Goal: Find specific page/section: Find specific page/section

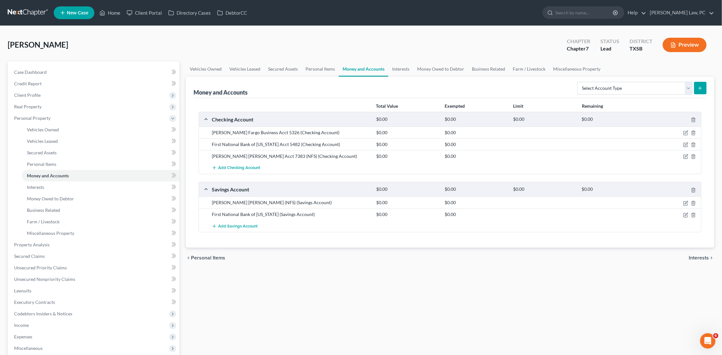
click at [37, 11] on link at bounding box center [28, 13] width 41 height 12
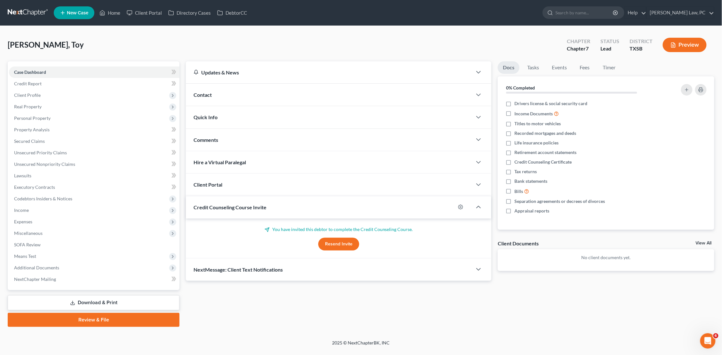
click at [24, 7] on link at bounding box center [28, 13] width 41 height 12
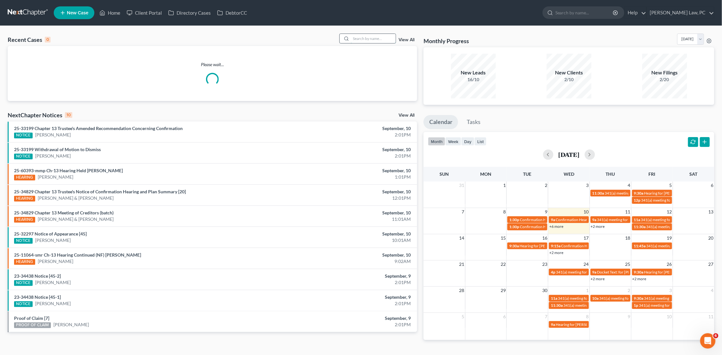
click at [370, 39] on input "search" at bounding box center [373, 38] width 45 height 9
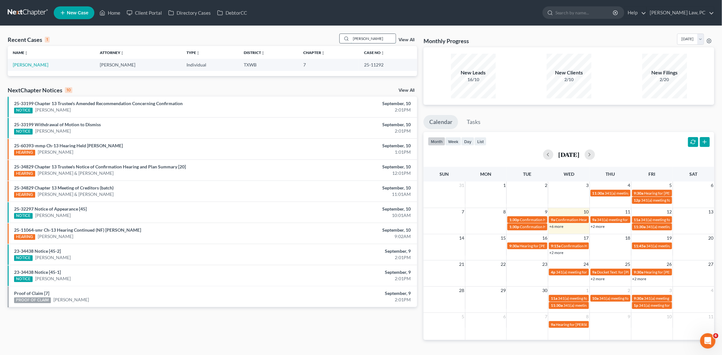
type input "Hancock"
drag, startPoint x: 370, startPoint y: 39, endPoint x: 29, endPoint y: 63, distance: 342.0
click at [29, 63] on link "[PERSON_NAME]" at bounding box center [30, 64] width 35 height 5
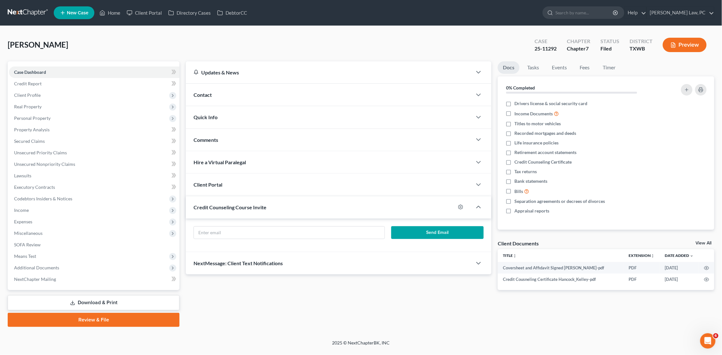
click at [687, 48] on button "Preview" at bounding box center [684, 45] width 44 height 14
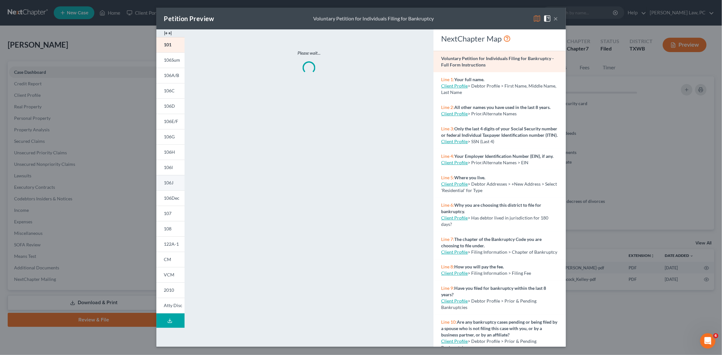
click at [171, 183] on span "106J" at bounding box center [169, 182] width 10 height 5
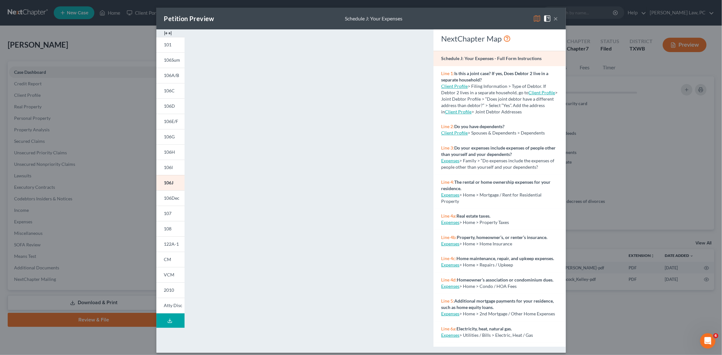
click at [555, 18] on button "×" at bounding box center [555, 19] width 4 height 8
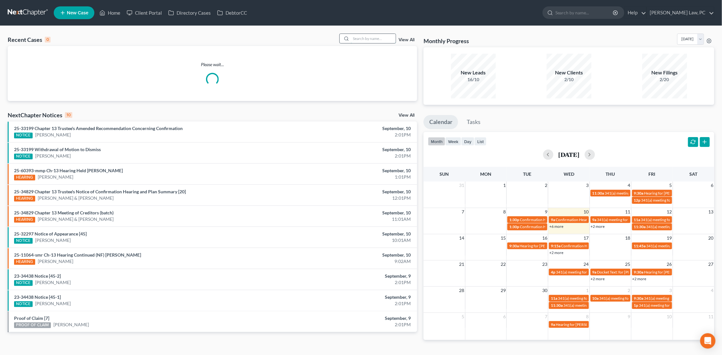
click at [370, 39] on input "search" at bounding box center [373, 38] width 45 height 9
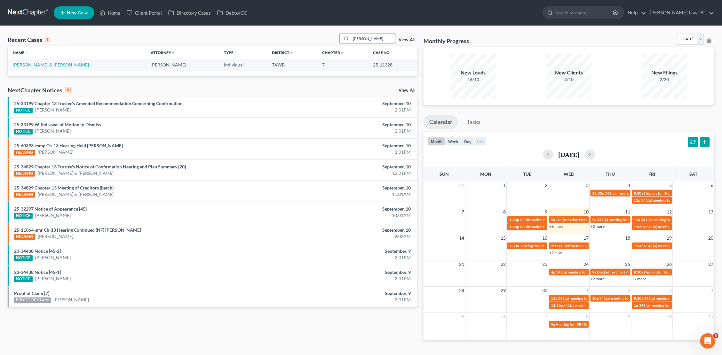
type input "[PERSON_NAME]"
click at [41, 61] on td "[PERSON_NAME] & [PERSON_NAME]" at bounding box center [77, 65] width 138 height 12
click at [39, 64] on link "[PERSON_NAME] & [PERSON_NAME]" at bounding box center [51, 64] width 76 height 5
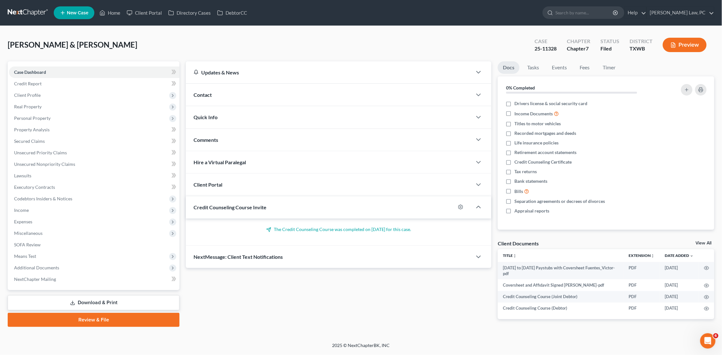
click at [694, 42] on button "Preview" at bounding box center [684, 45] width 44 height 14
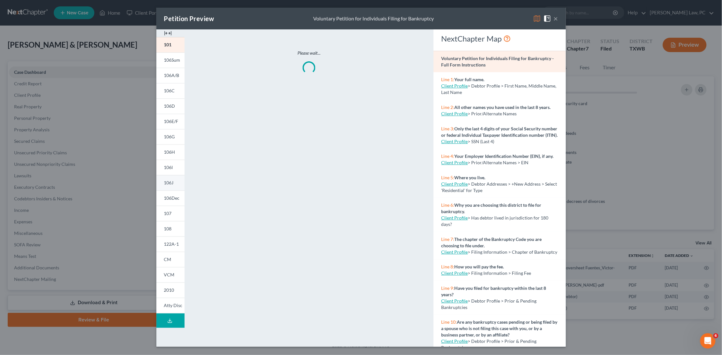
click at [169, 178] on link "106J" at bounding box center [170, 182] width 28 height 15
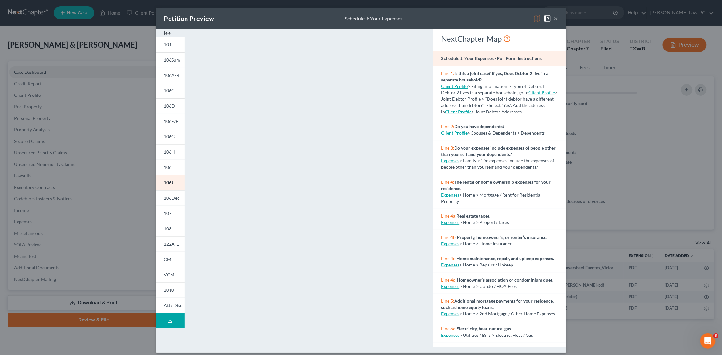
click at [555, 20] on button "×" at bounding box center [555, 19] width 4 height 8
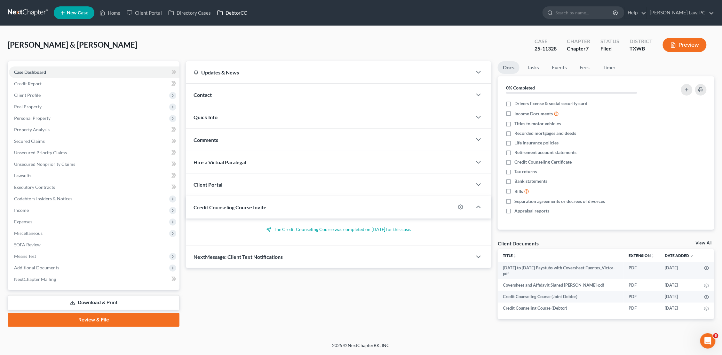
click at [237, 9] on link "DebtorCC" at bounding box center [232, 13] width 36 height 12
